Goal: Navigation & Orientation: Understand site structure

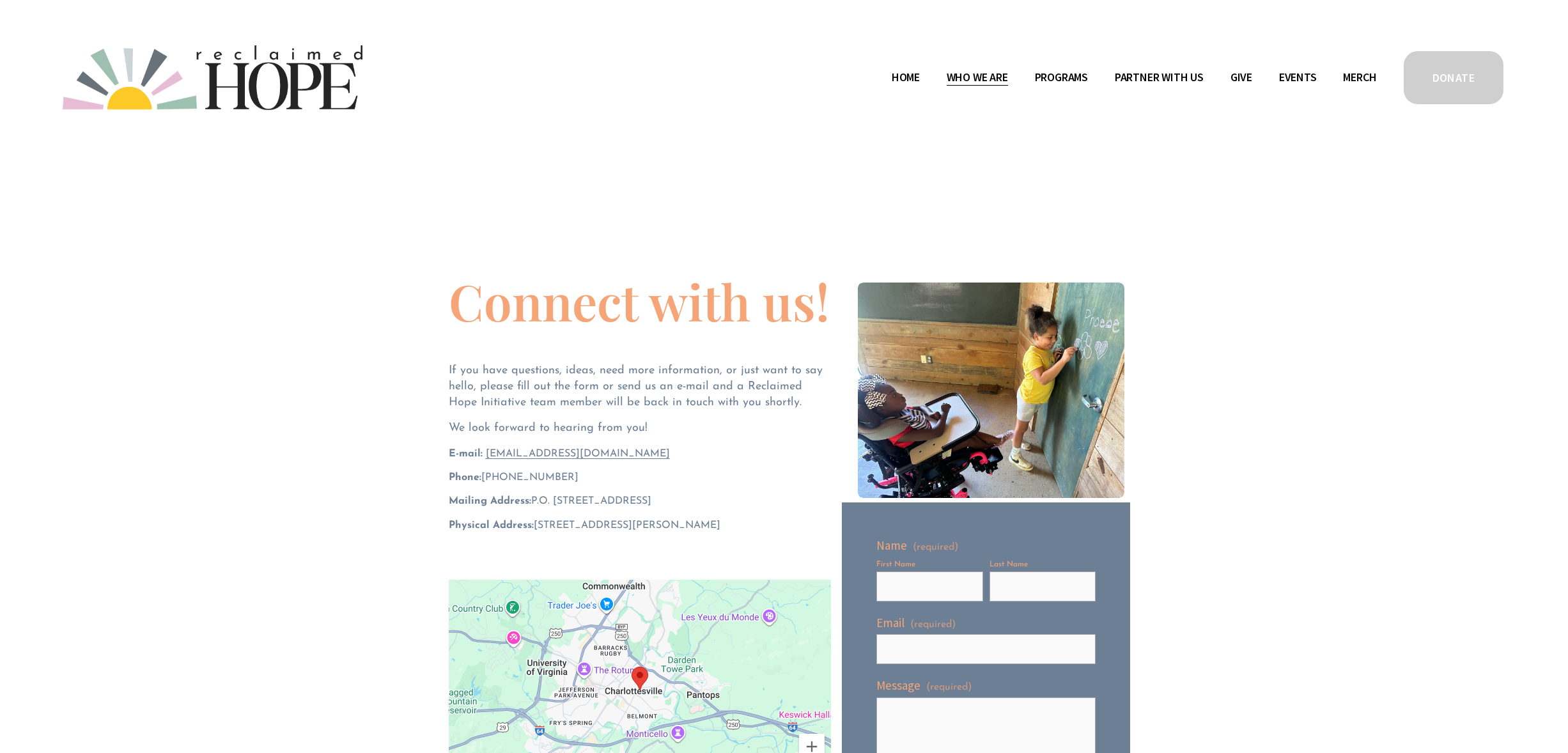
click at [0, 0] on span "Staff & Board" at bounding box center [0, 0] width 0 height 0
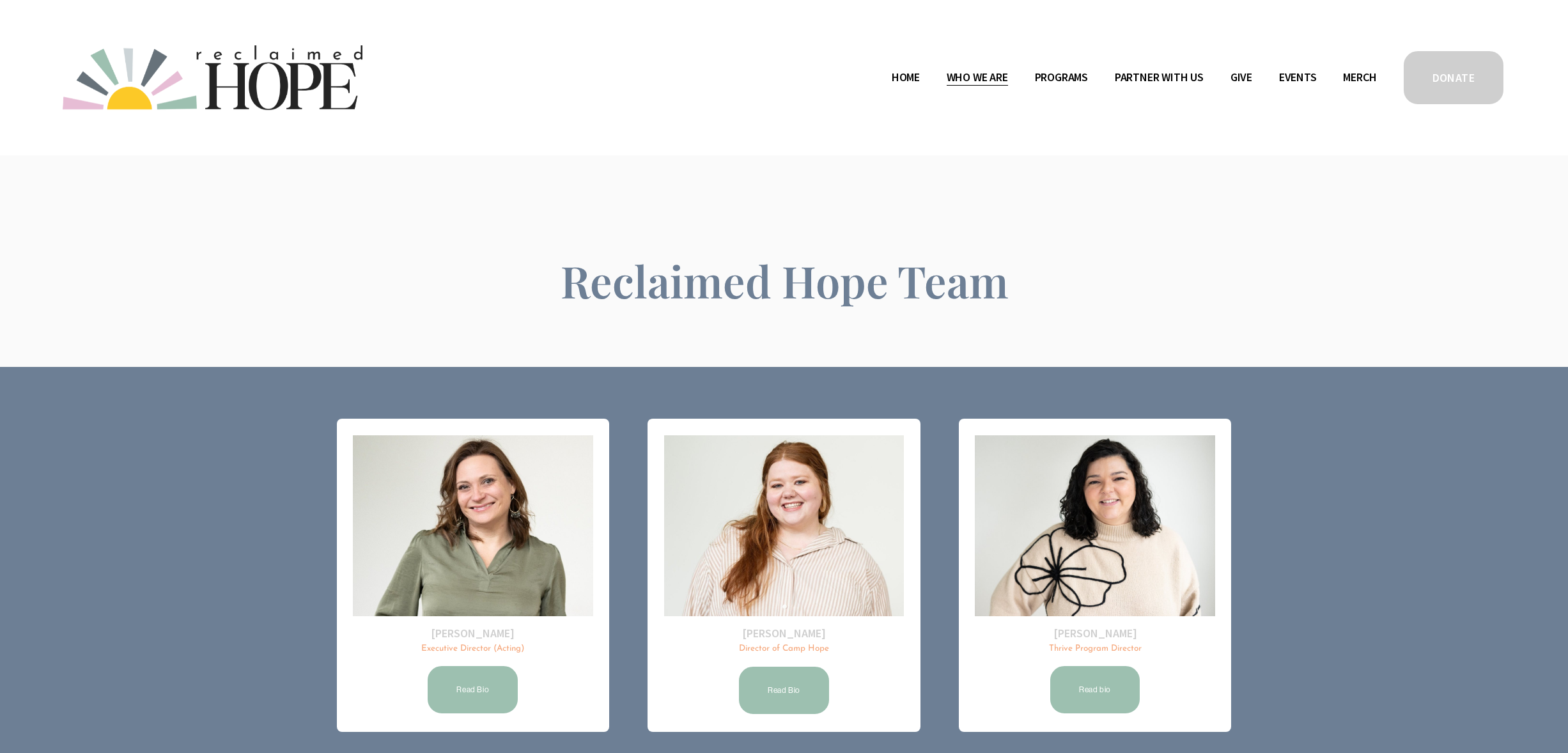
click at [0, 0] on span "Public Documents" at bounding box center [0, 0] width 0 height 0
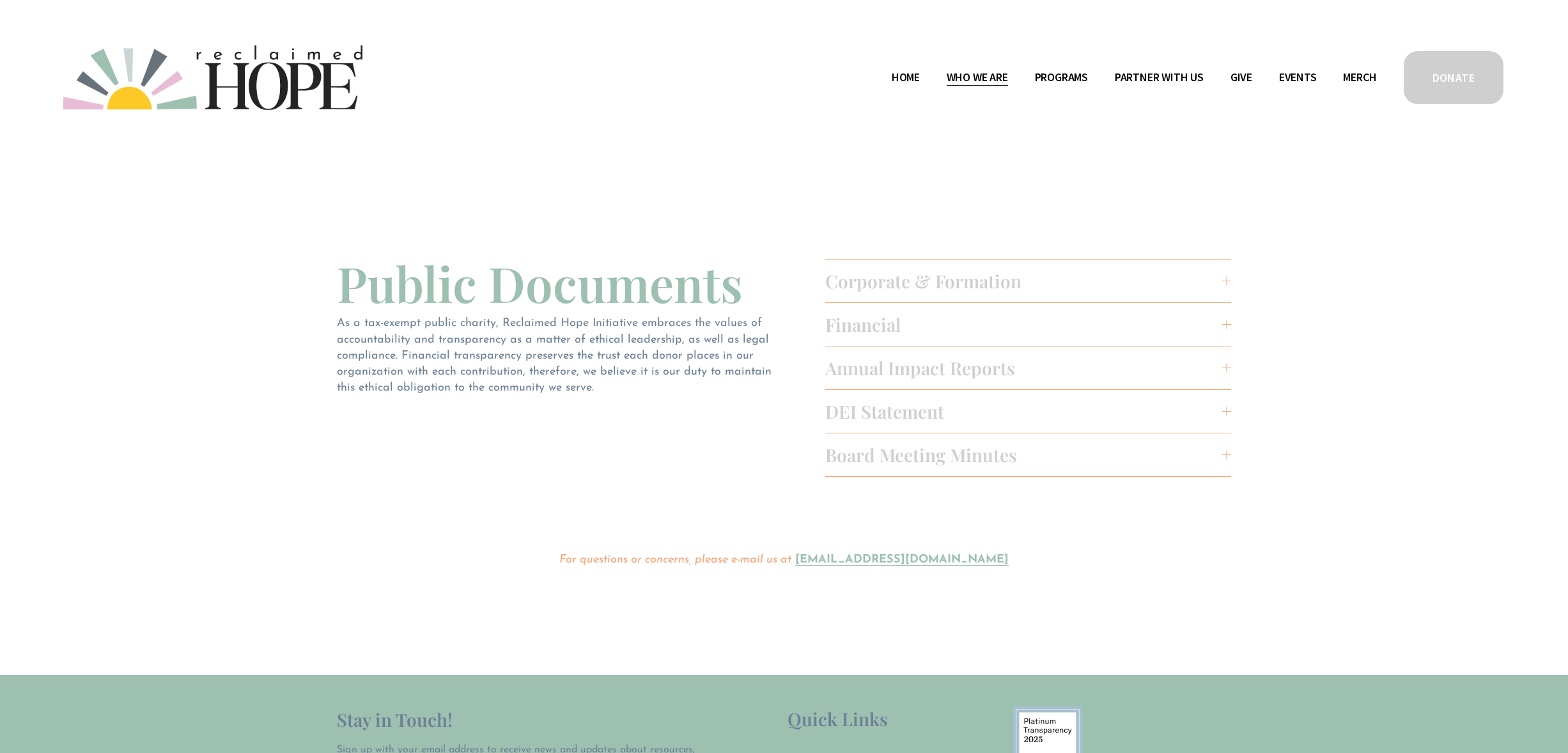
click at [0, 0] on span "Thrive Support Groups" at bounding box center [0, 0] width 0 height 0
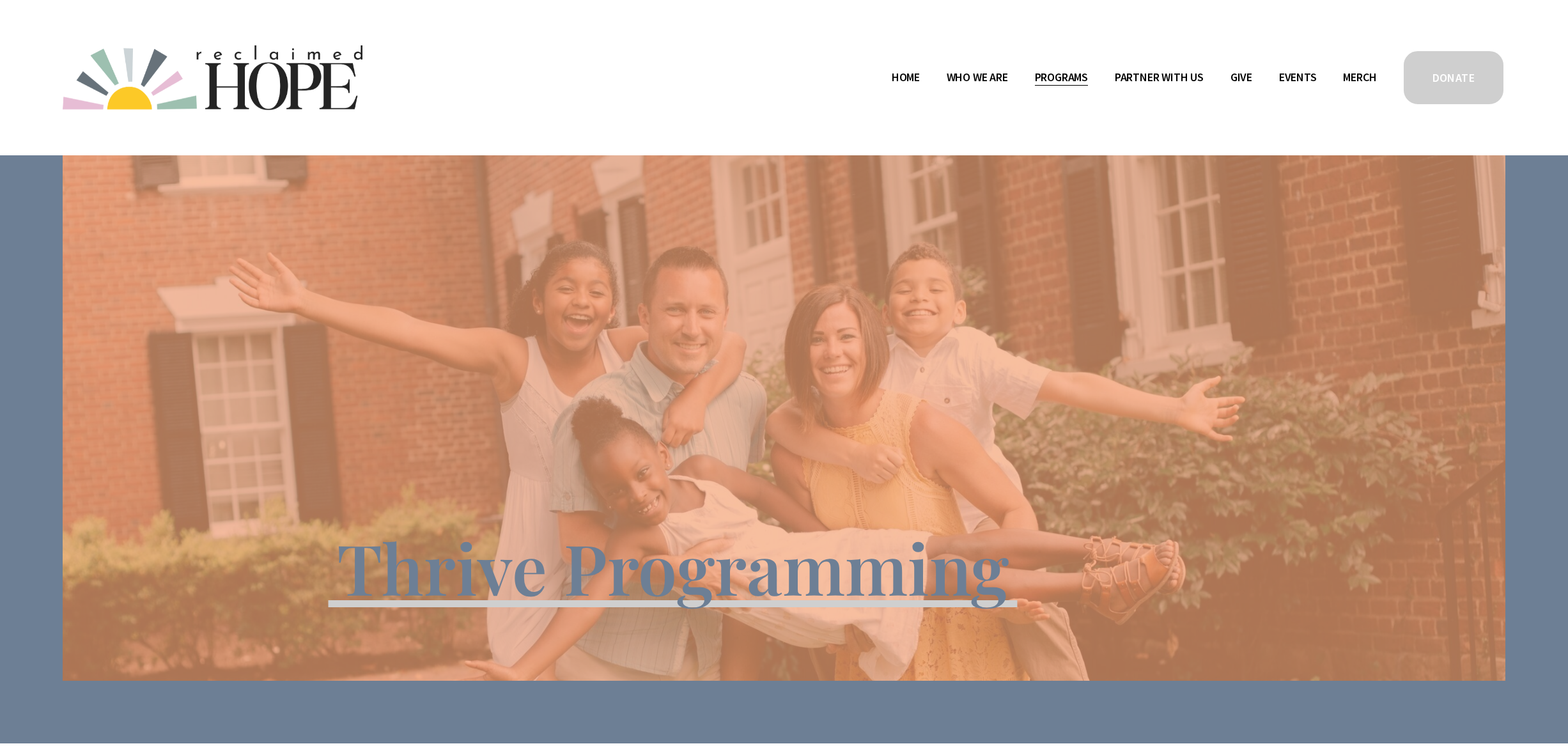
scroll to position [11, 0]
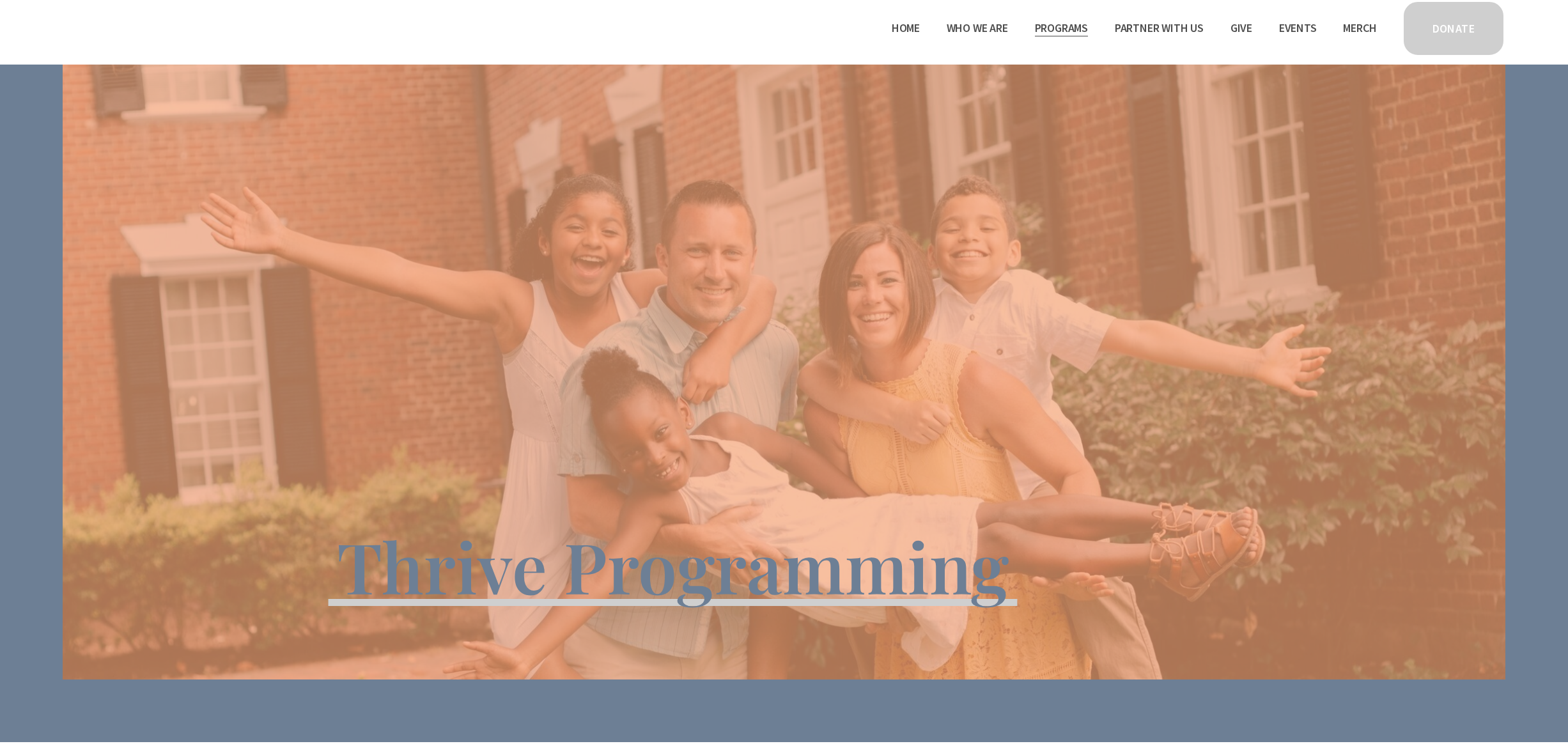
click at [0, 0] on span "Program Partners" at bounding box center [0, 0] width 0 height 0
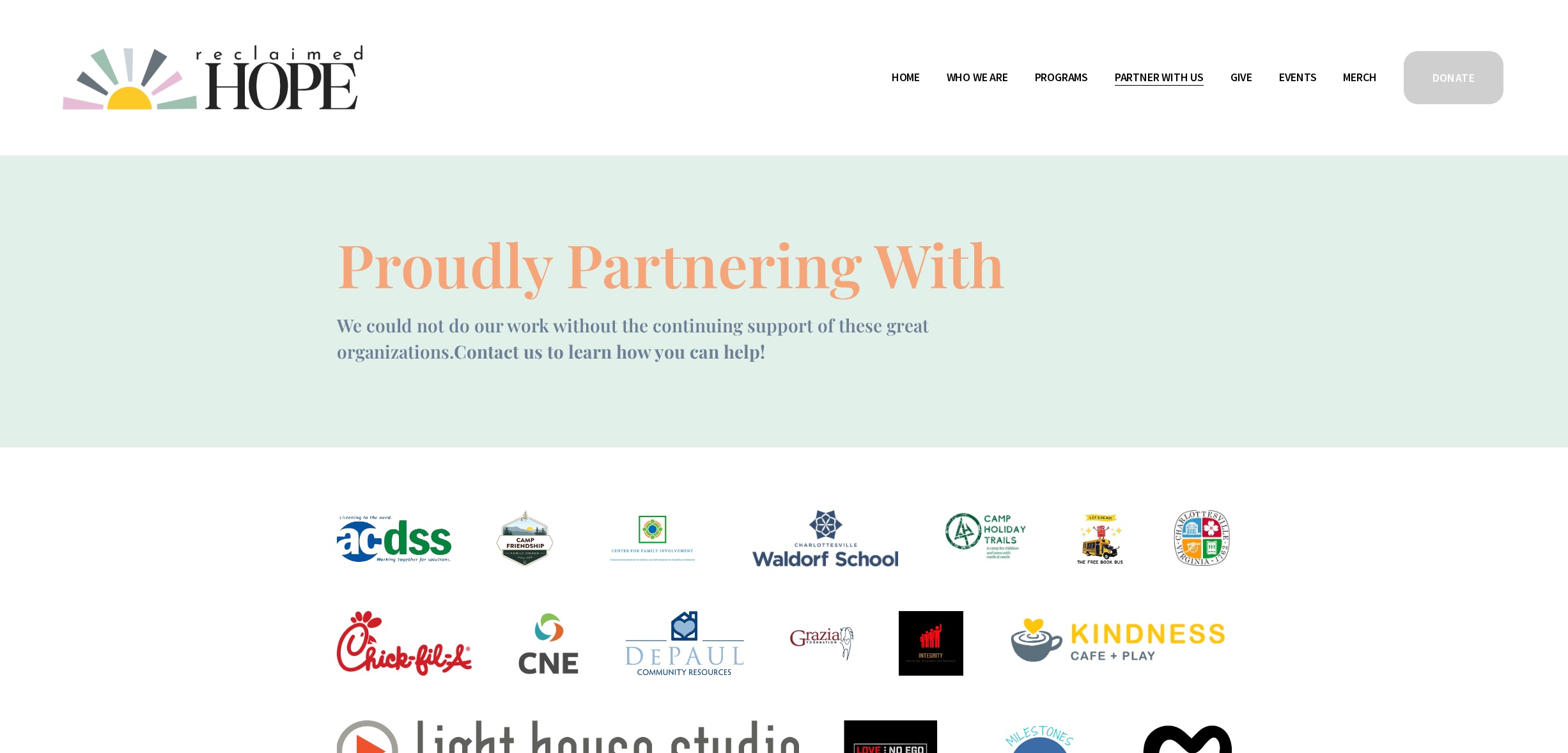
click at [1285, 76] on link "Events" at bounding box center [1297, 77] width 37 height 20
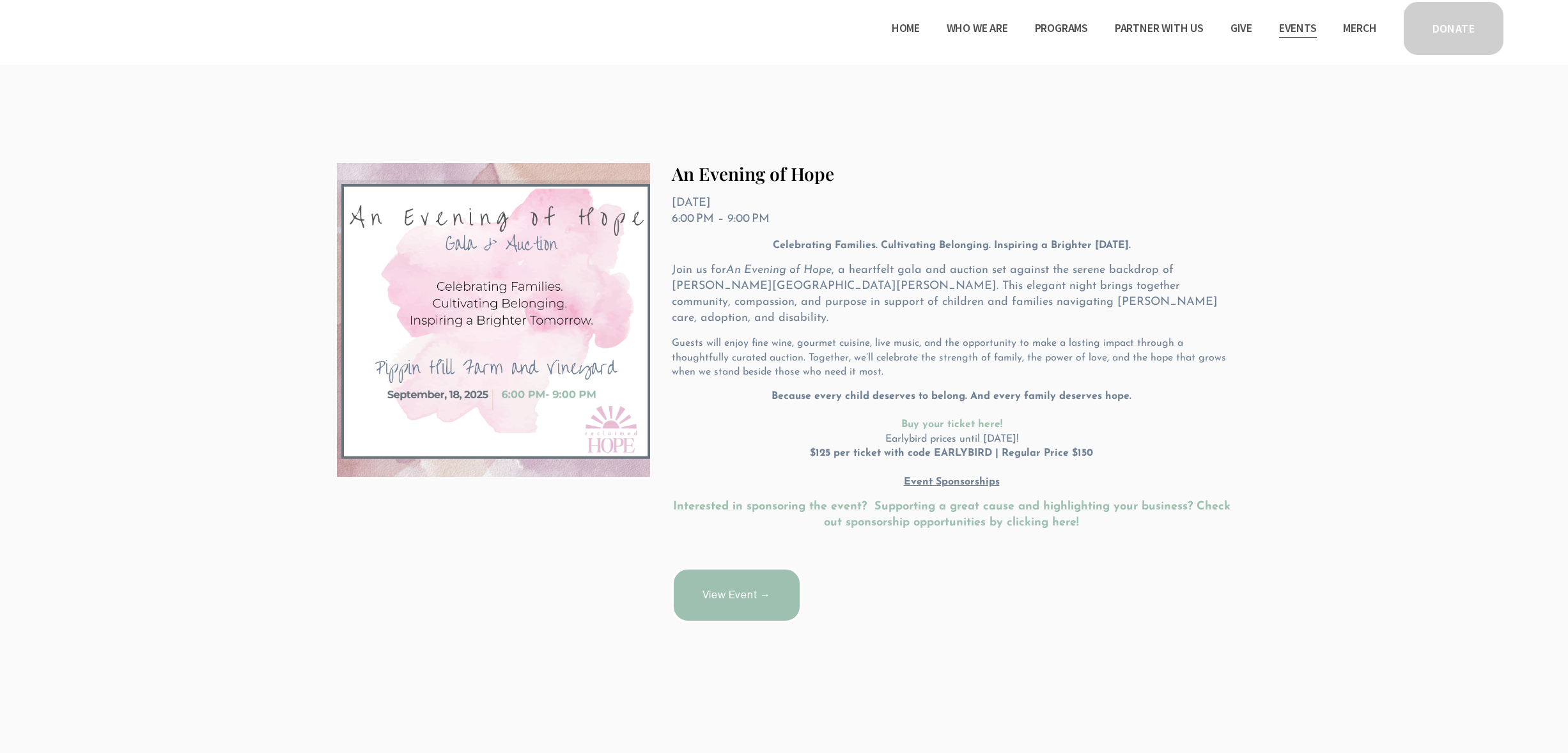
scroll to position [234, 0]
